Goal: Contribute content: Add original content to the website for others to see

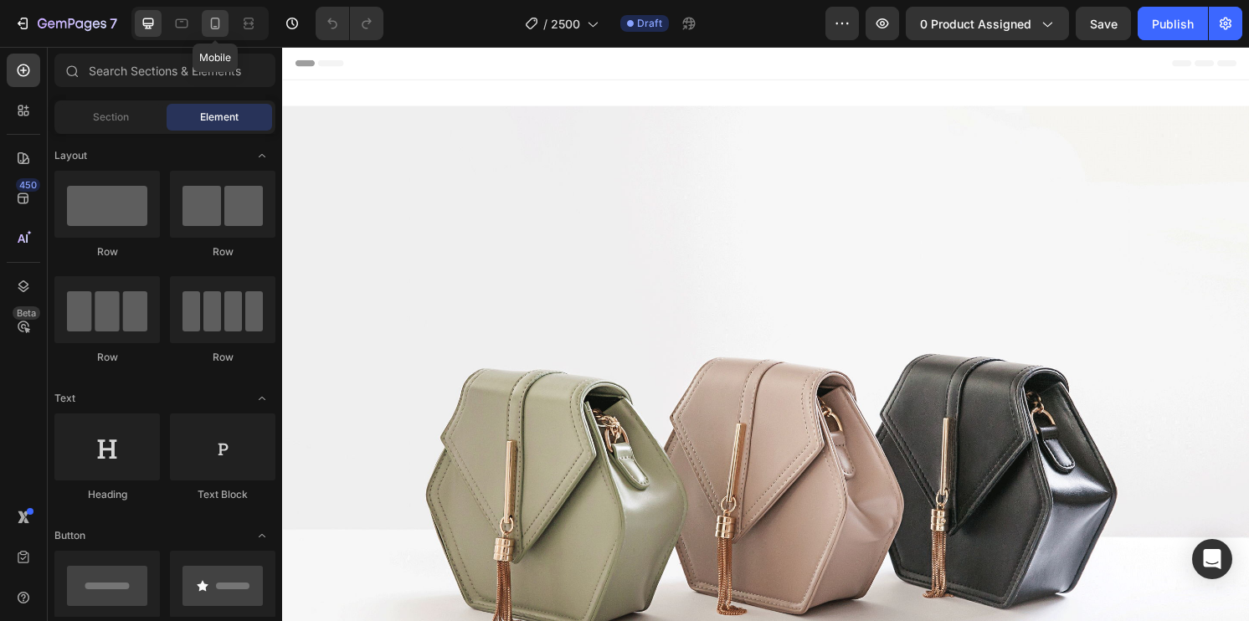
click at [220, 19] on icon at bounding box center [215, 23] width 17 height 17
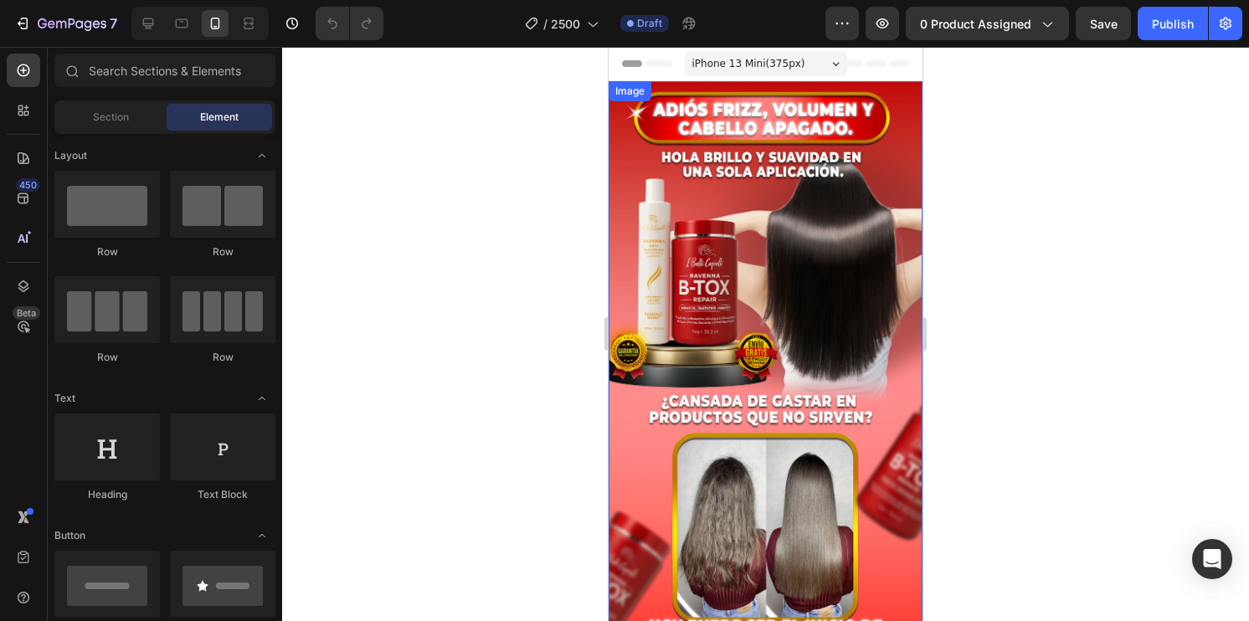
click at [795, 240] on img at bounding box center [766, 360] width 314 height 558
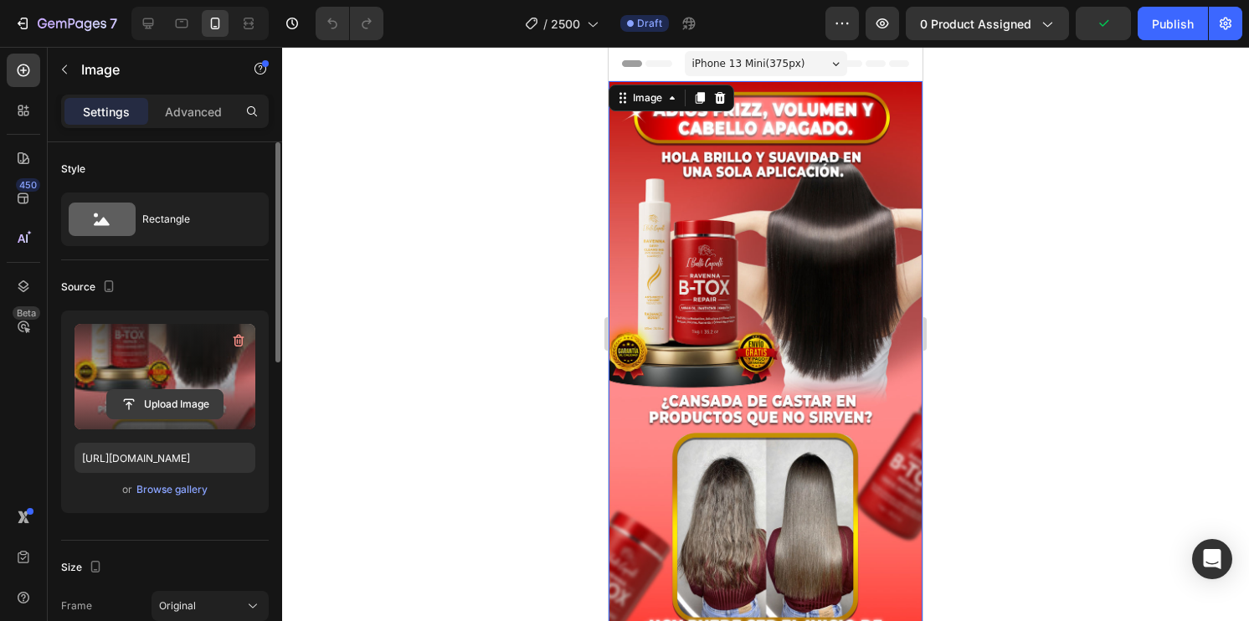
click at [167, 406] on input "file" at bounding box center [165, 404] width 116 height 28
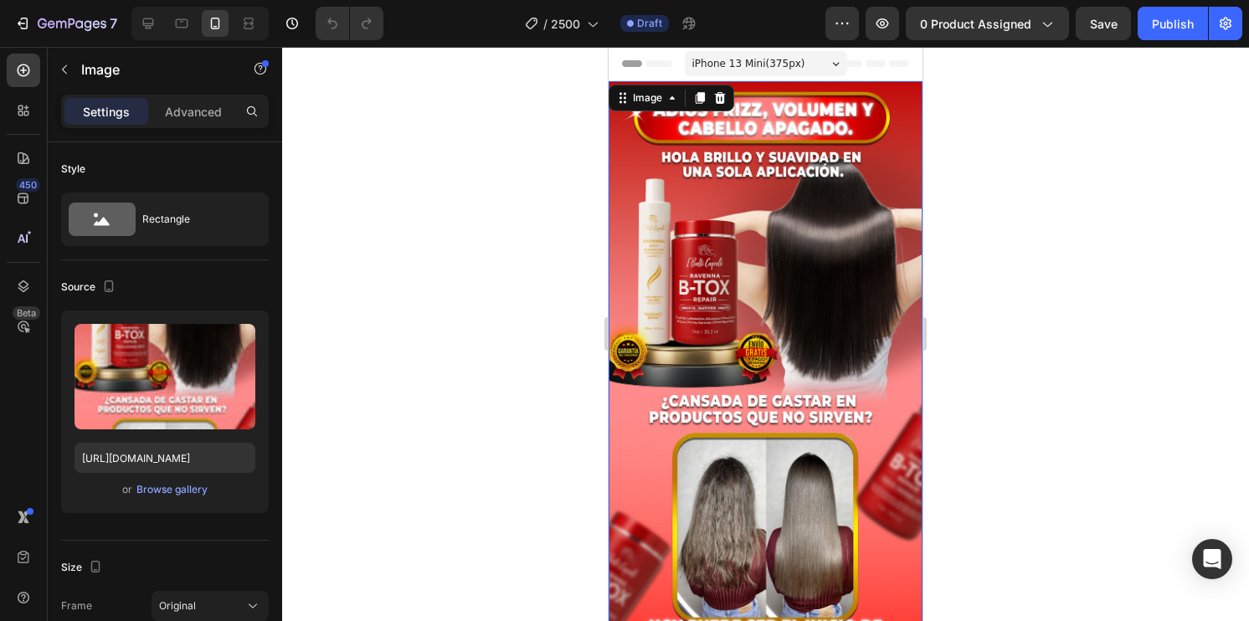
click at [683, 326] on img at bounding box center [766, 360] width 314 height 558
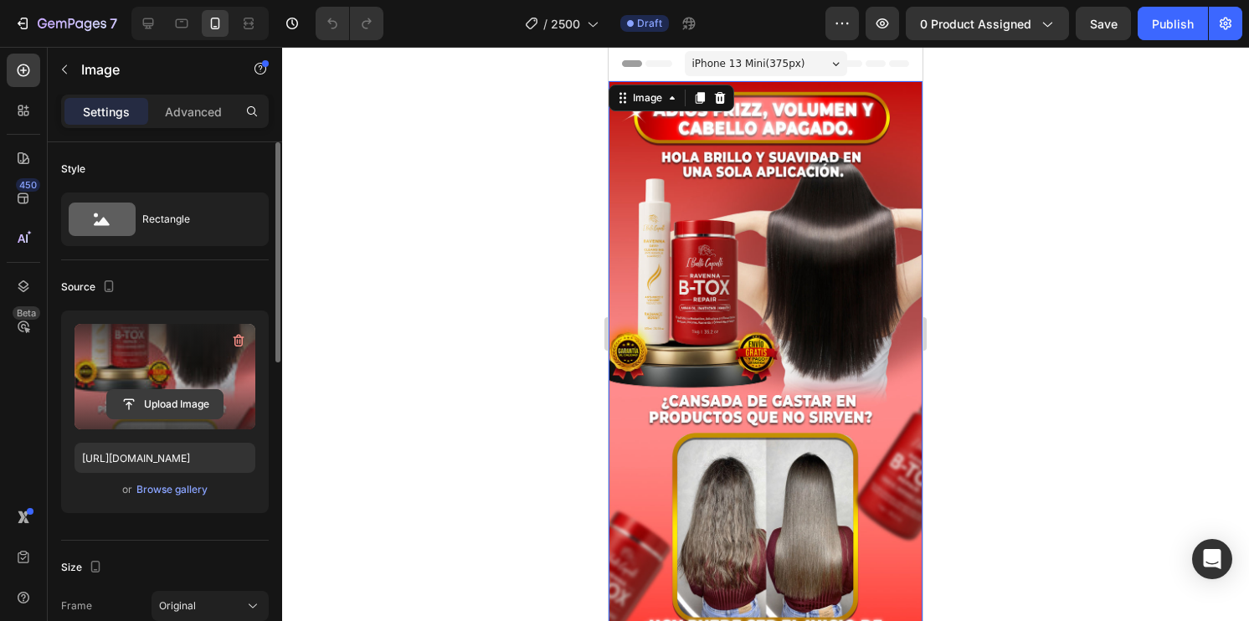
click at [218, 403] on input "file" at bounding box center [165, 404] width 116 height 28
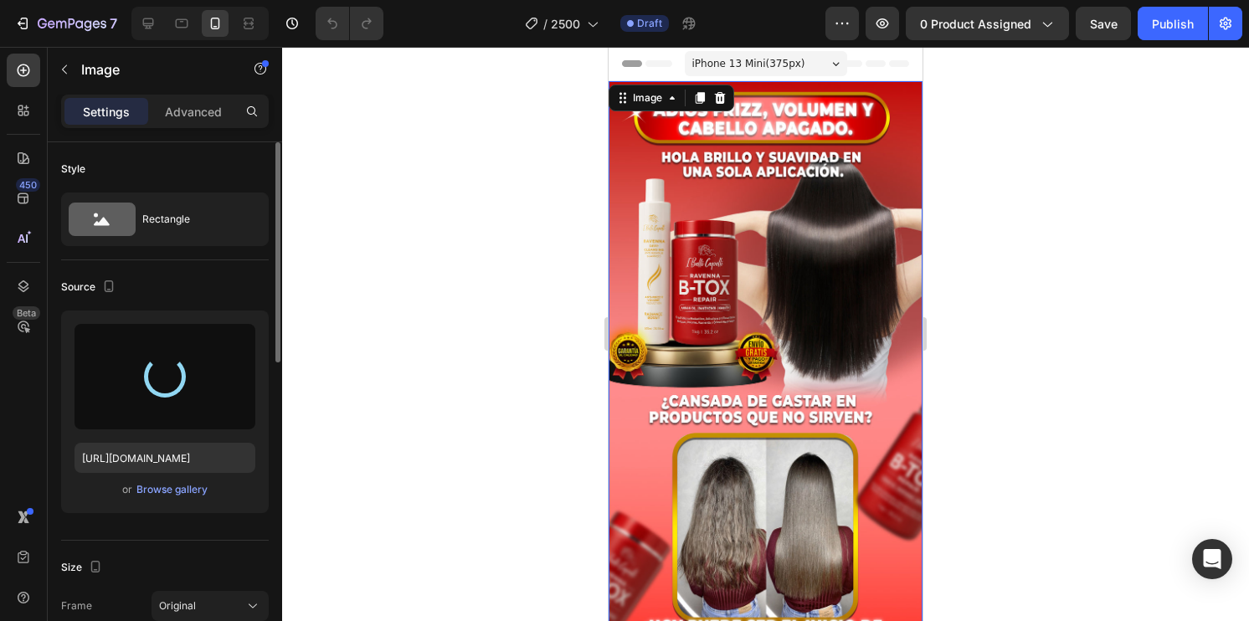
type input "[URL][DOMAIN_NAME]"
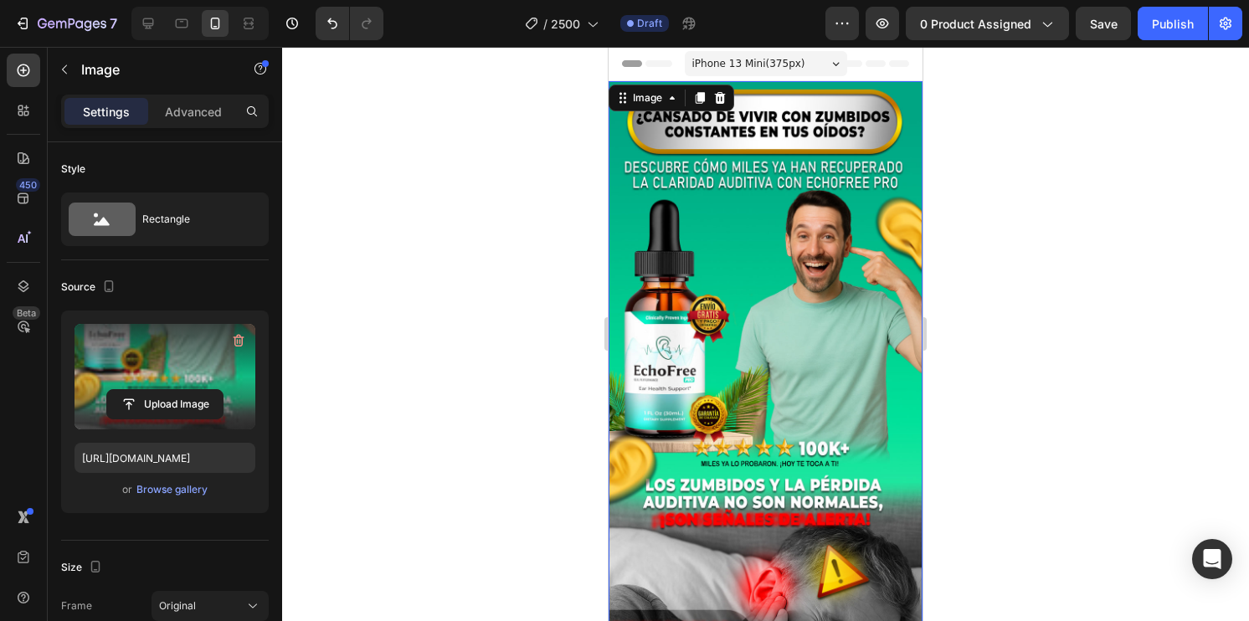
click at [1184, 326] on div at bounding box center [765, 334] width 967 height 574
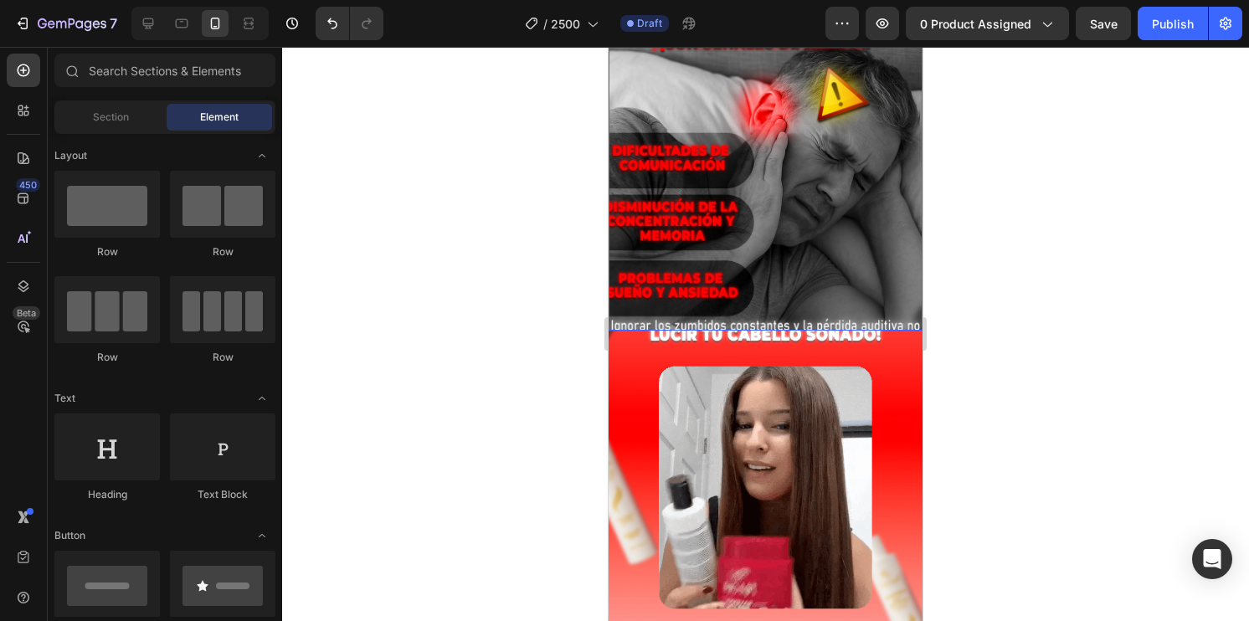
scroll to position [670, 0]
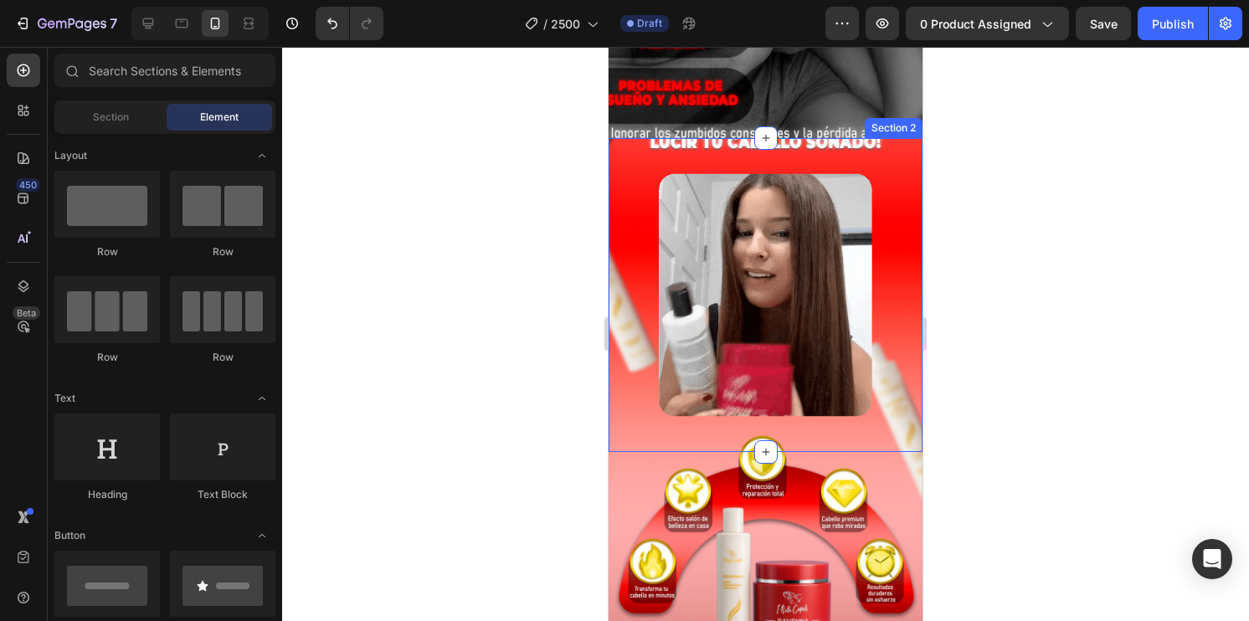
click at [629, 323] on div "Image" at bounding box center [766, 295] width 314 height 314
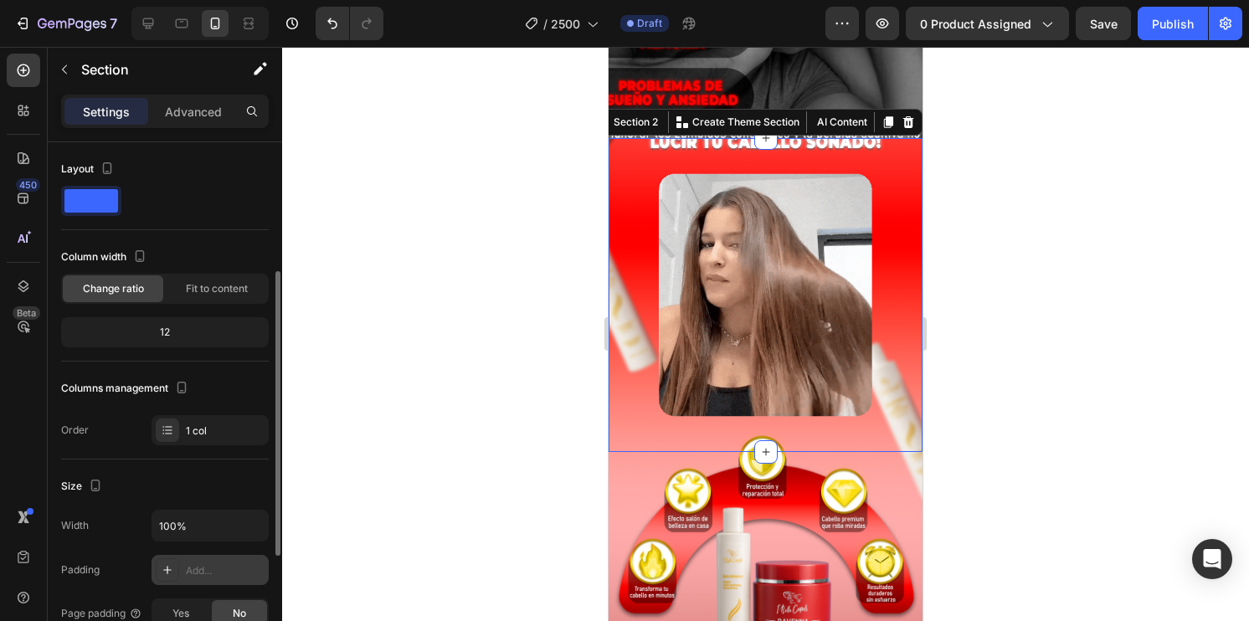
scroll to position [167, 0]
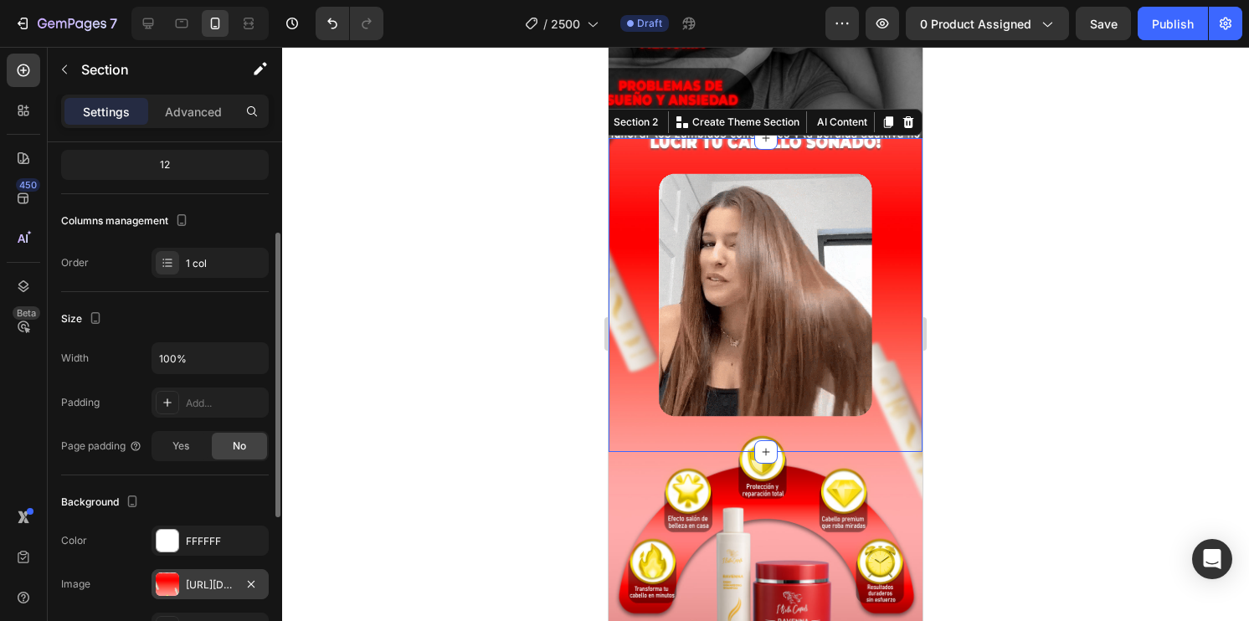
click at [166, 594] on div "[URL][DOMAIN_NAME]" at bounding box center [210, 584] width 117 height 30
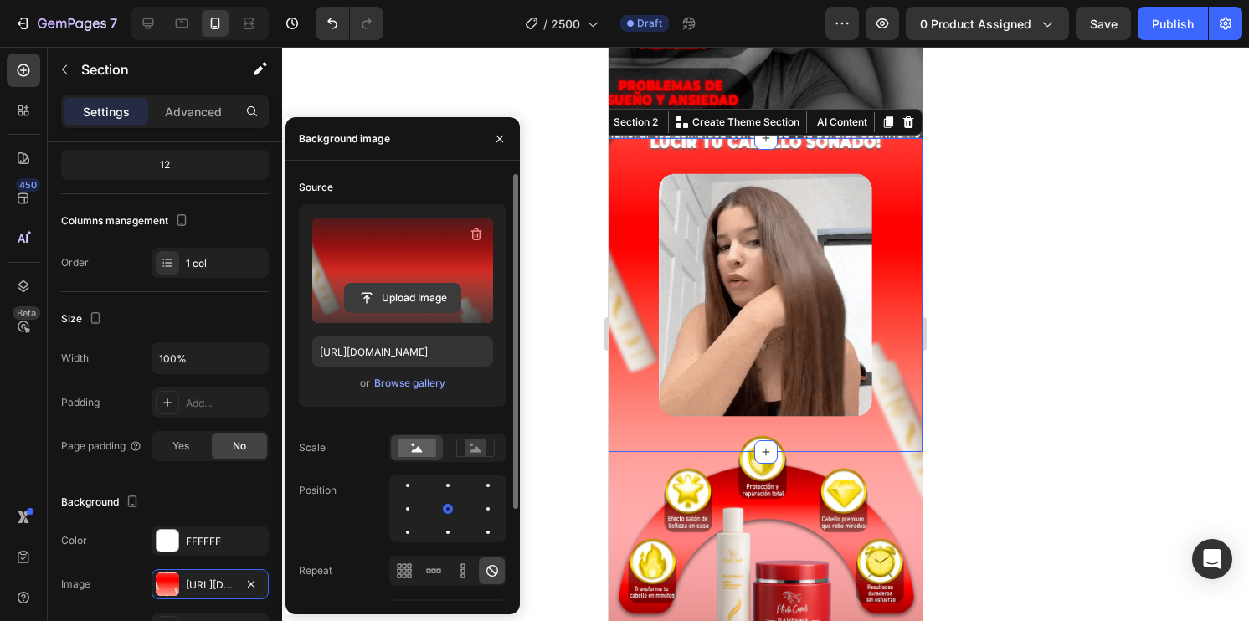
click at [387, 306] on input "file" at bounding box center [403, 298] width 116 height 28
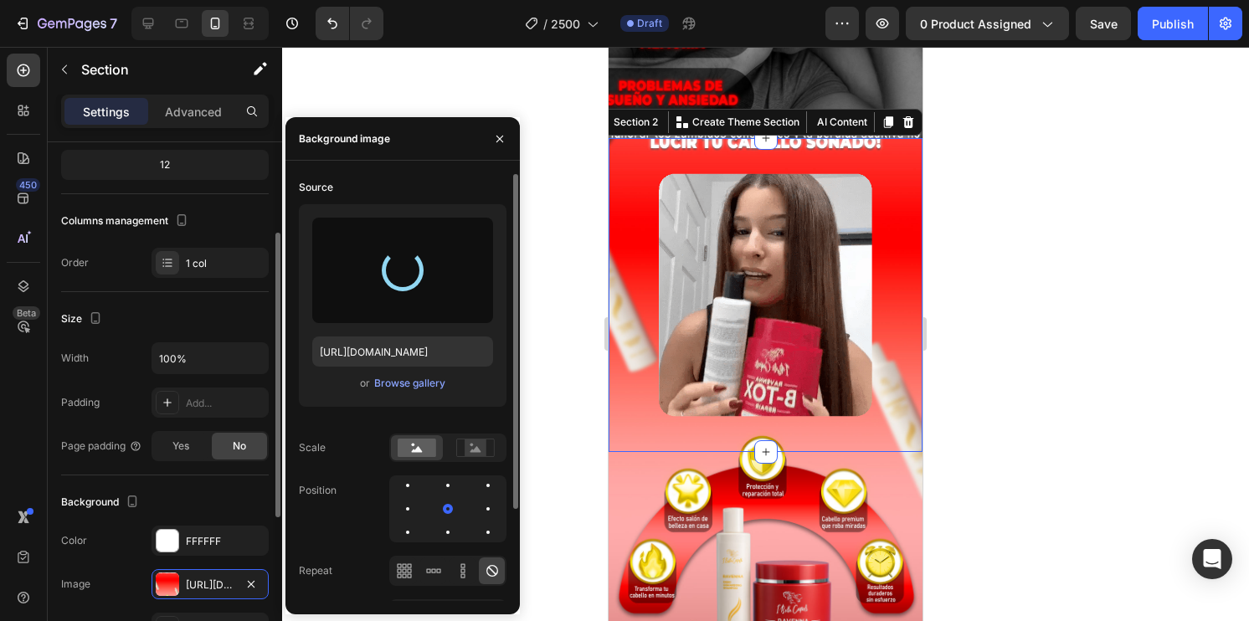
type input "[URL][DOMAIN_NAME]"
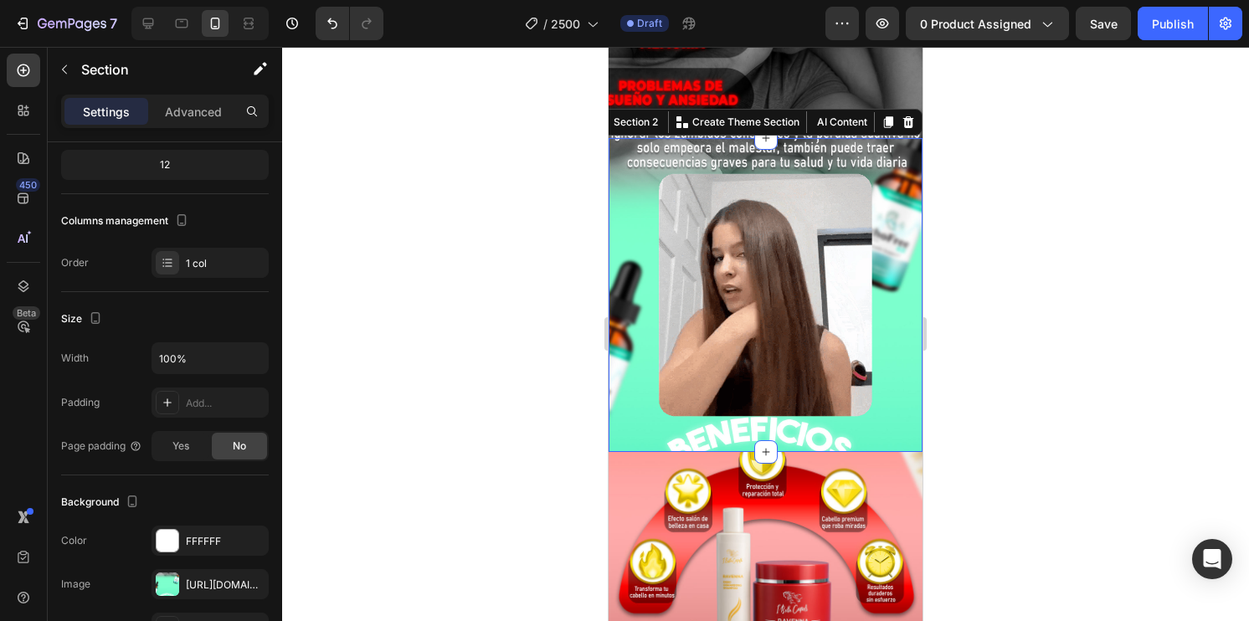
drag, startPoint x: 1009, startPoint y: 316, endPoint x: 978, endPoint y: 314, distance: 31.9
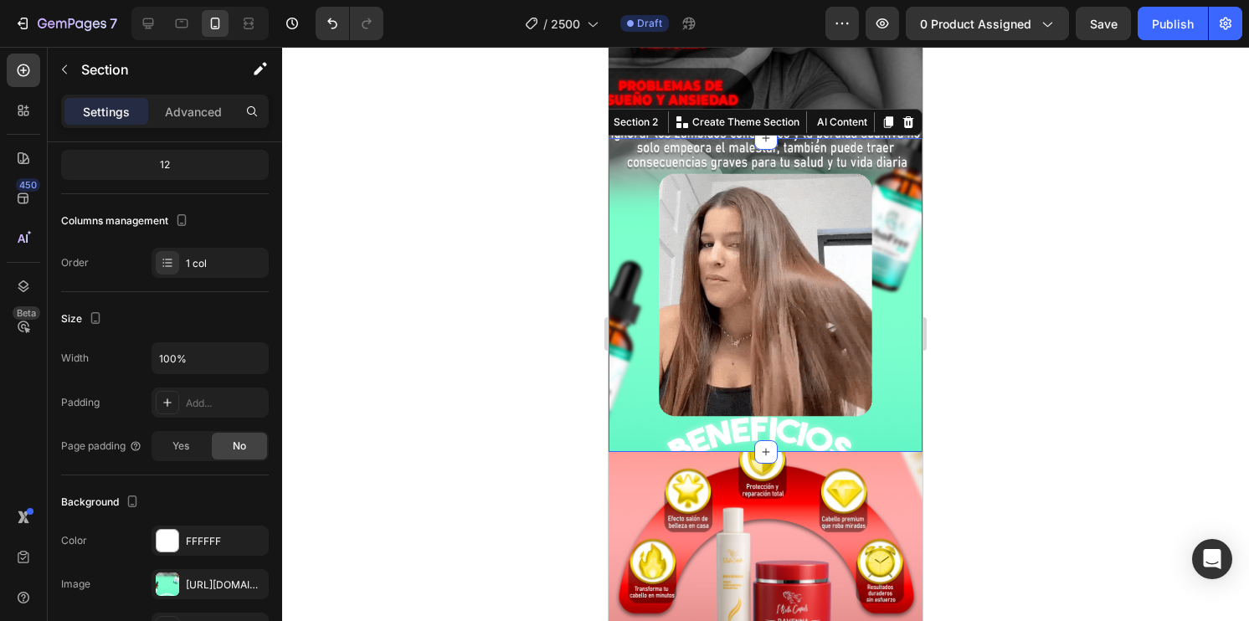
click at [1009, 316] on div at bounding box center [765, 334] width 967 height 574
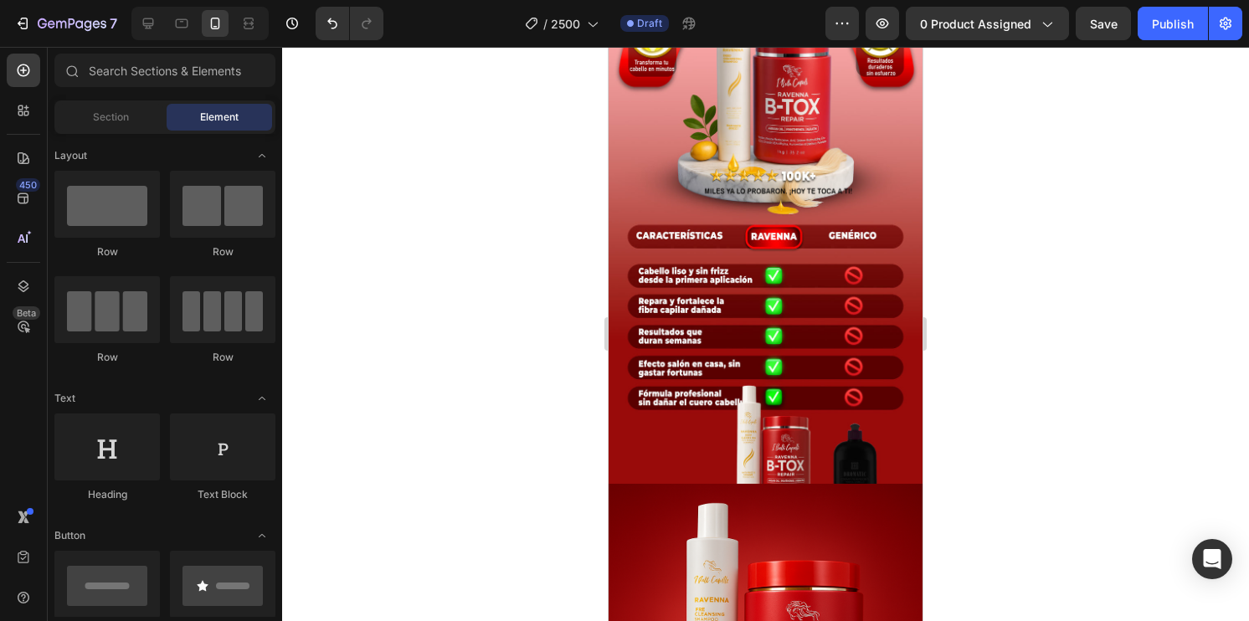
scroll to position [1339, 0]
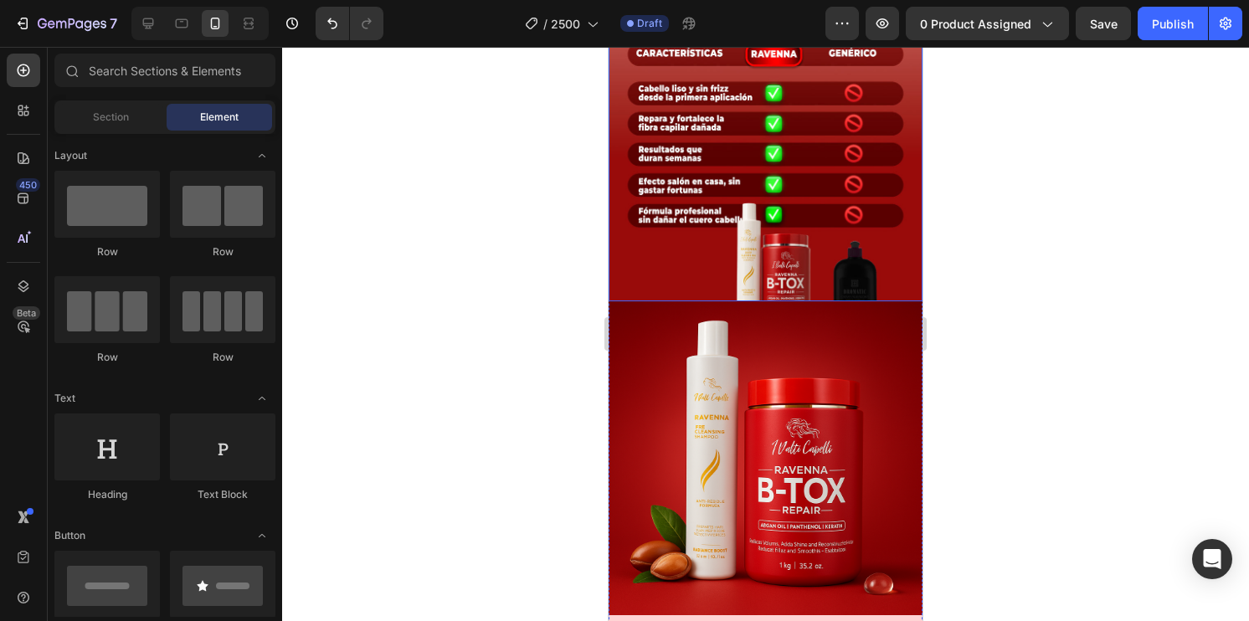
click at [690, 228] on img at bounding box center [766, 22] width 314 height 558
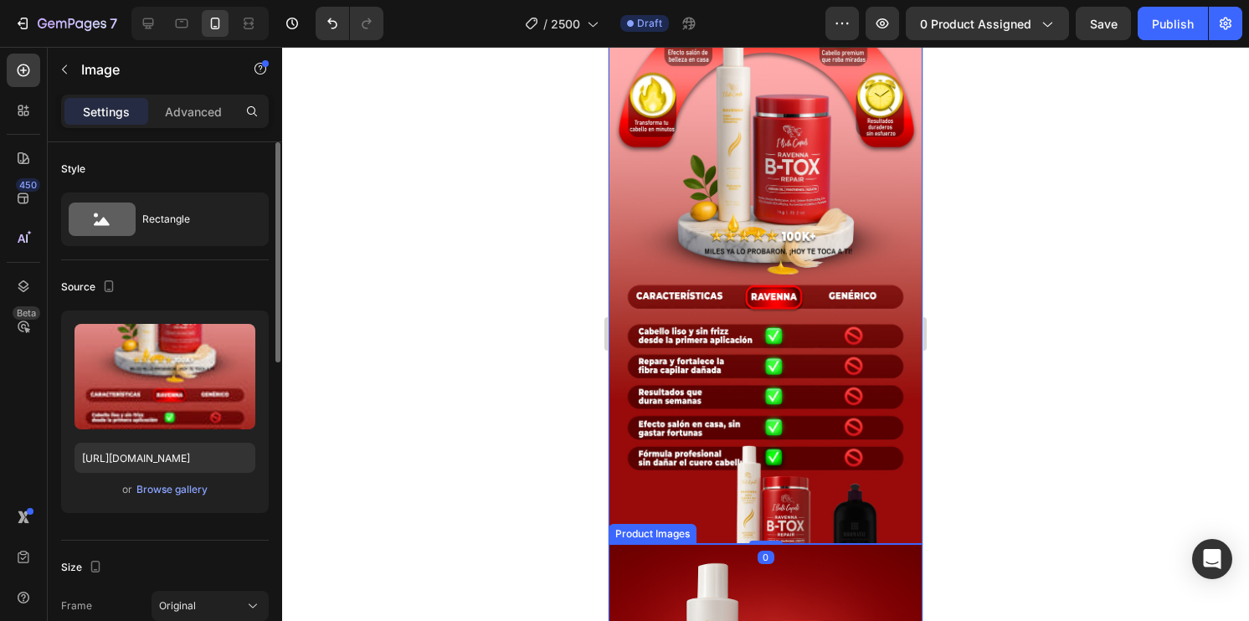
scroll to position [1088, 0]
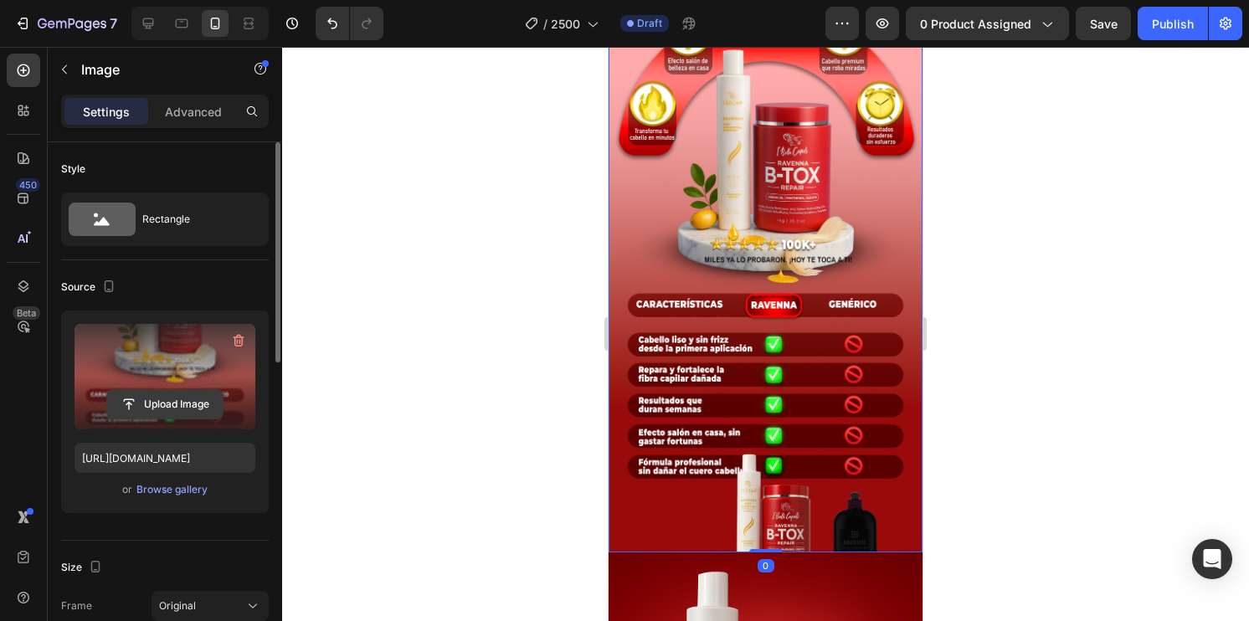
click at [152, 403] on input "file" at bounding box center [165, 404] width 116 height 28
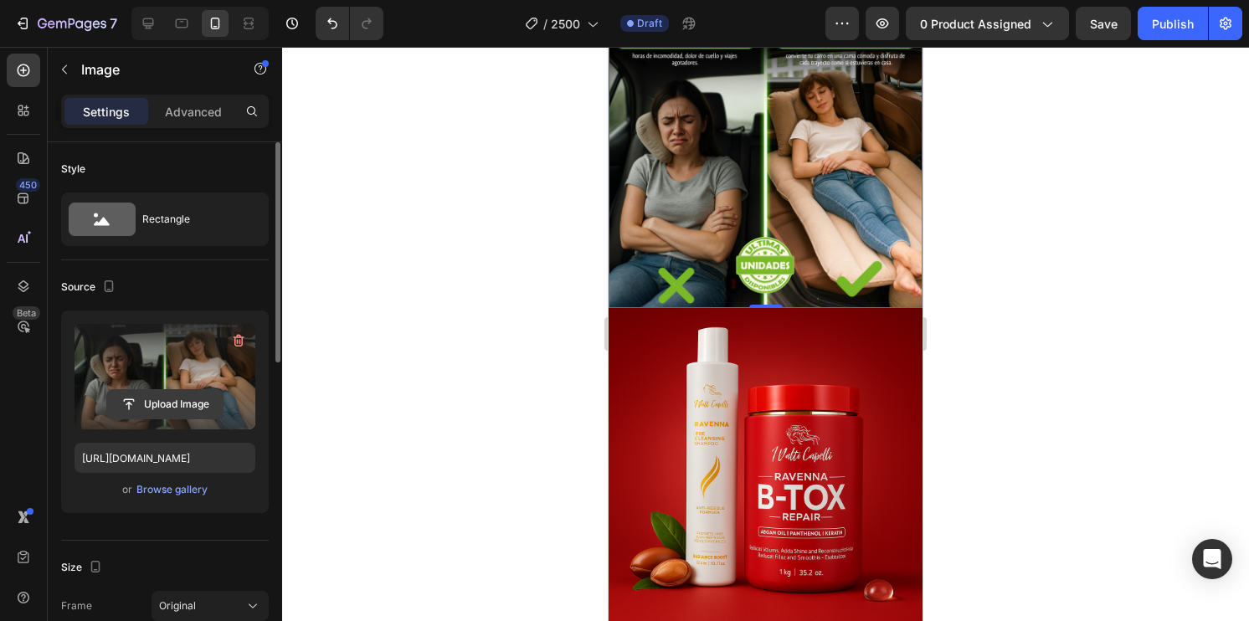
click at [174, 399] on input "file" at bounding box center [165, 404] width 116 height 28
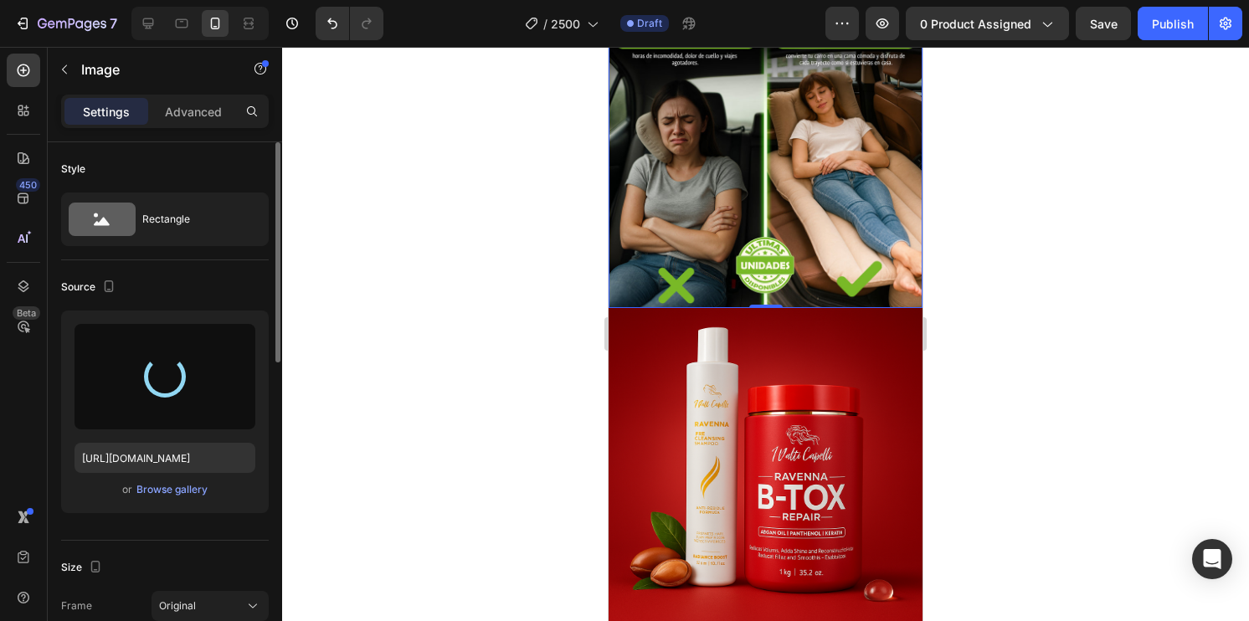
type input "[URL][DOMAIN_NAME]"
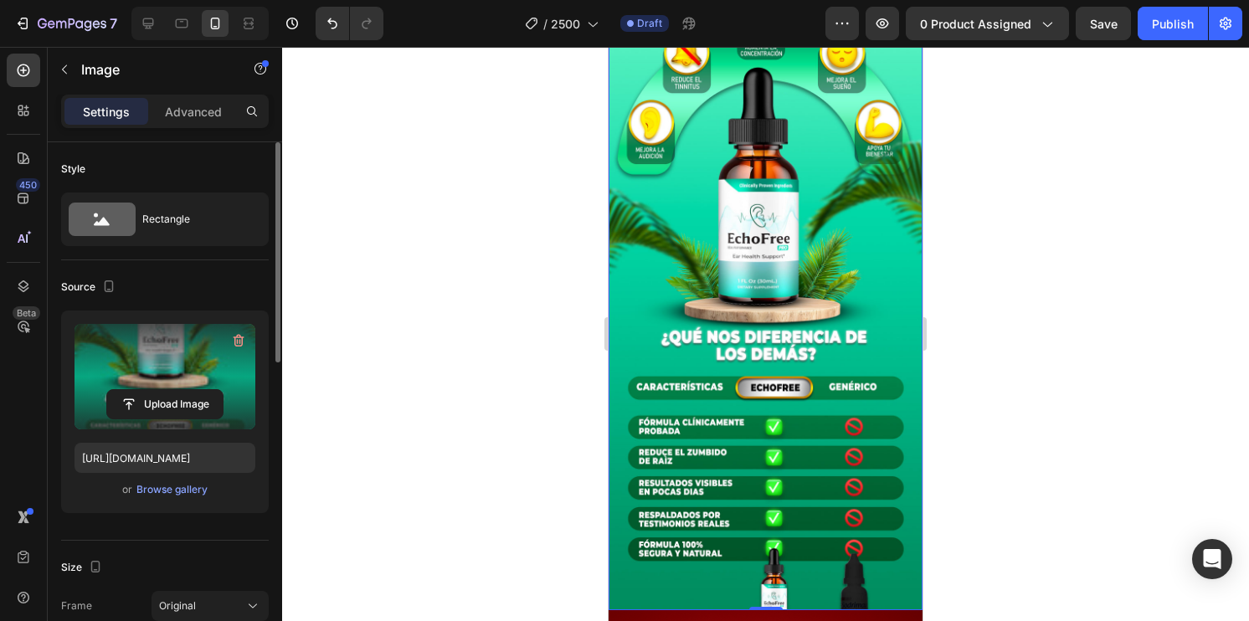
click at [1014, 378] on div at bounding box center [765, 334] width 967 height 574
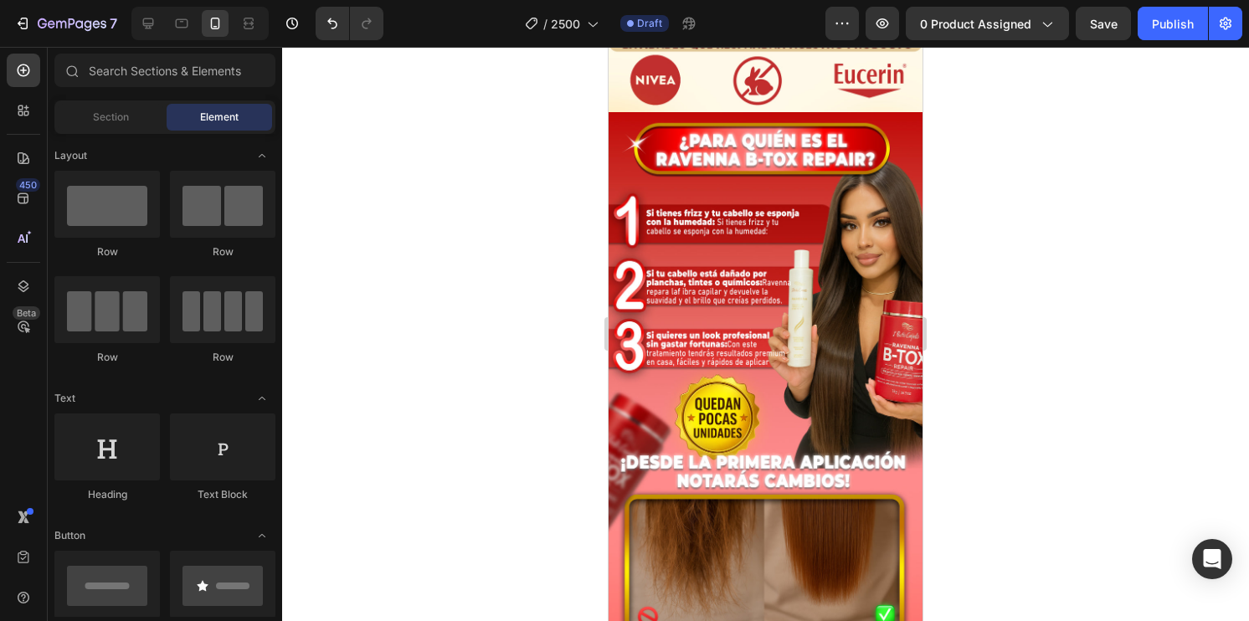
scroll to position [3934, 0]
